Goal: Task Accomplishment & Management: Manage account settings

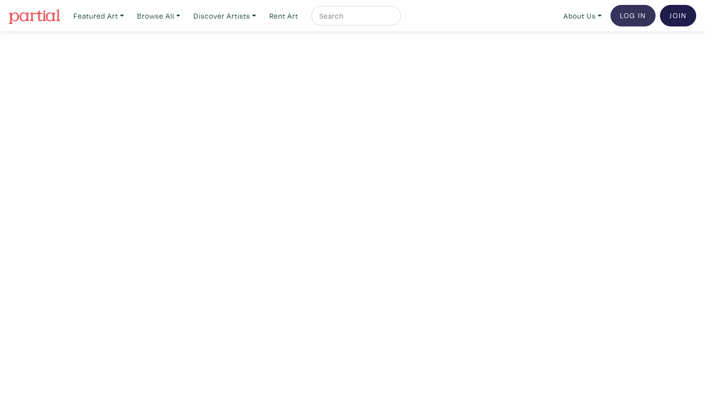
click at [641, 21] on link "Log In" at bounding box center [633, 16] width 45 height 22
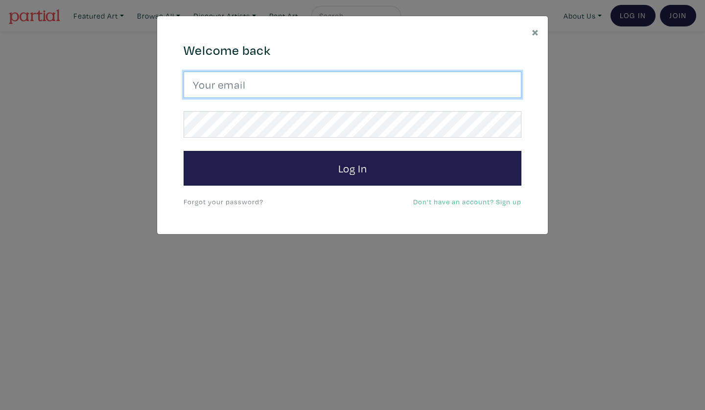
type input "[EMAIL_ADDRESS][DOMAIN_NAME]"
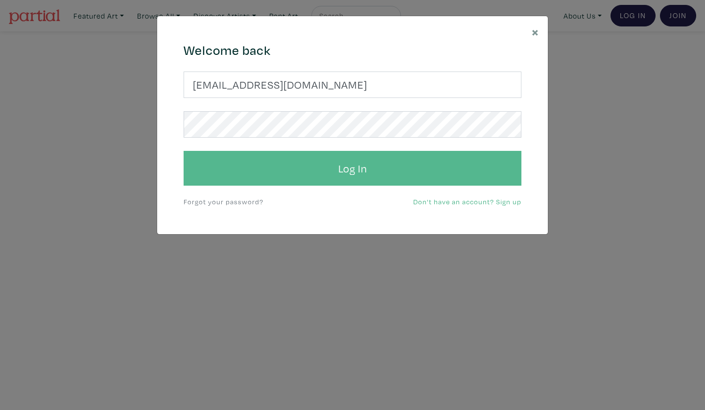
click at [348, 171] on button "Log In" at bounding box center [353, 168] width 338 height 35
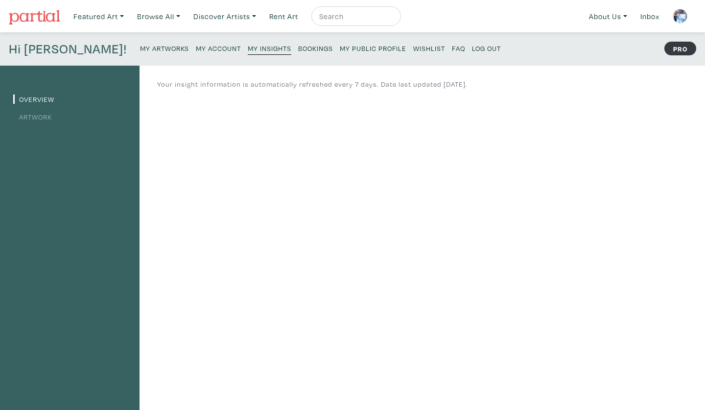
click at [114, 40] on div "Hi Maryam! My Artworks My Account My Insights Bookings My Public Profile Wishli…" at bounding box center [352, 48] width 705 height 33
click at [140, 47] on small "My Artworks" at bounding box center [164, 48] width 49 height 9
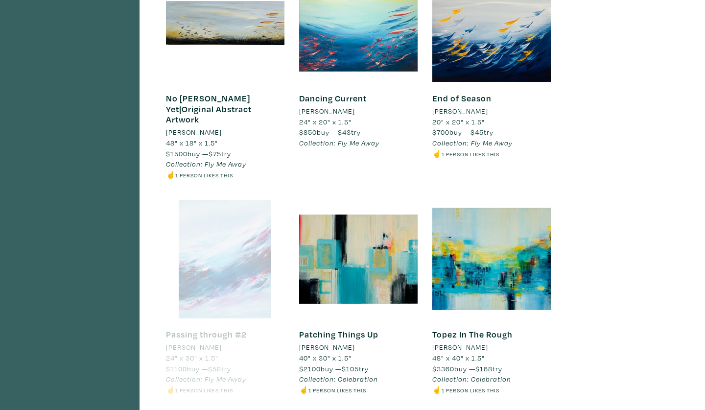
scroll to position [1410, 0]
